Goal: Task Accomplishment & Management: Complete application form

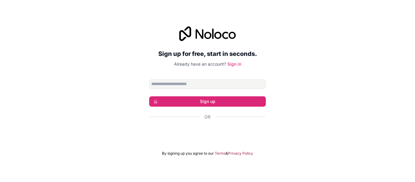
click at [197, 87] on input "Email address" at bounding box center [207, 84] width 117 height 10
type input "**********"
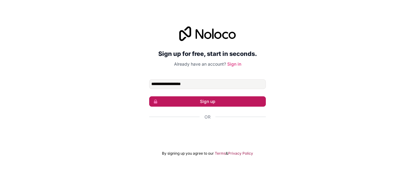
click at [203, 102] on button "Sign up" at bounding box center [207, 101] width 117 height 10
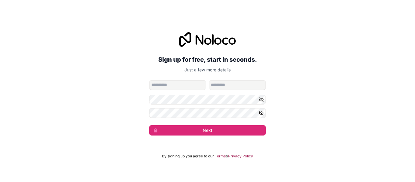
click at [159, 84] on input "given-name" at bounding box center [177, 85] width 57 height 10
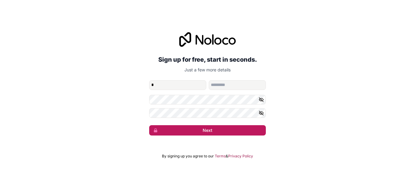
type input "*"
click at [206, 134] on button "Next" at bounding box center [207, 130] width 117 height 10
type input "*"
click at [223, 130] on button "Next" at bounding box center [207, 130] width 117 height 10
click at [190, 131] on button "Next" at bounding box center [207, 130] width 117 height 10
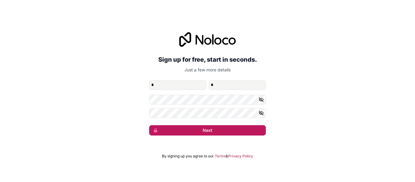
click at [204, 131] on button "Next" at bounding box center [207, 130] width 117 height 10
